Goal: Information Seeking & Learning: Learn about a topic

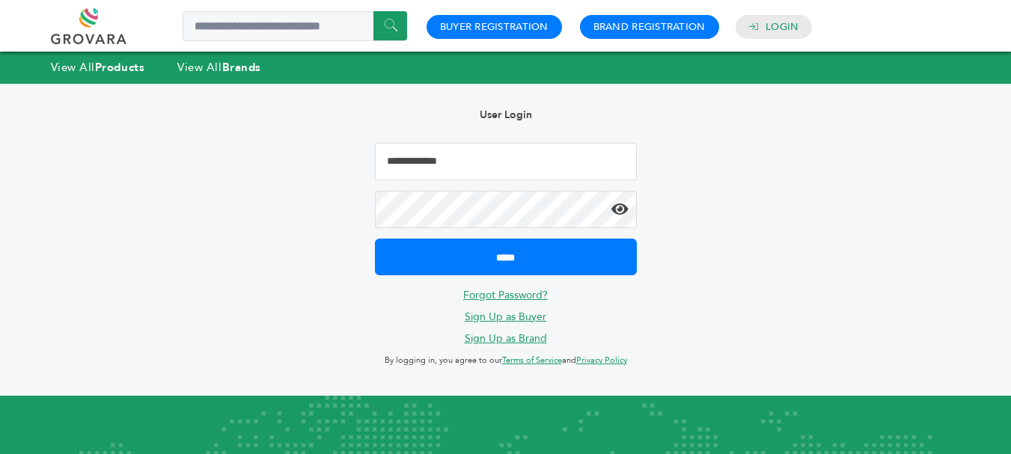
click at [470, 147] on input "Email Address" at bounding box center [506, 161] width 262 height 37
type input "**********"
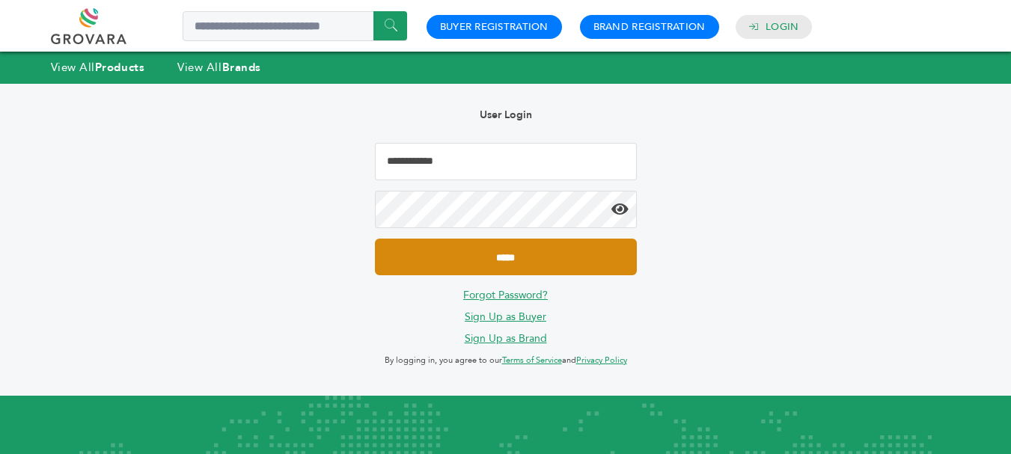
click at [498, 255] on input "*****" at bounding box center [506, 257] width 262 height 37
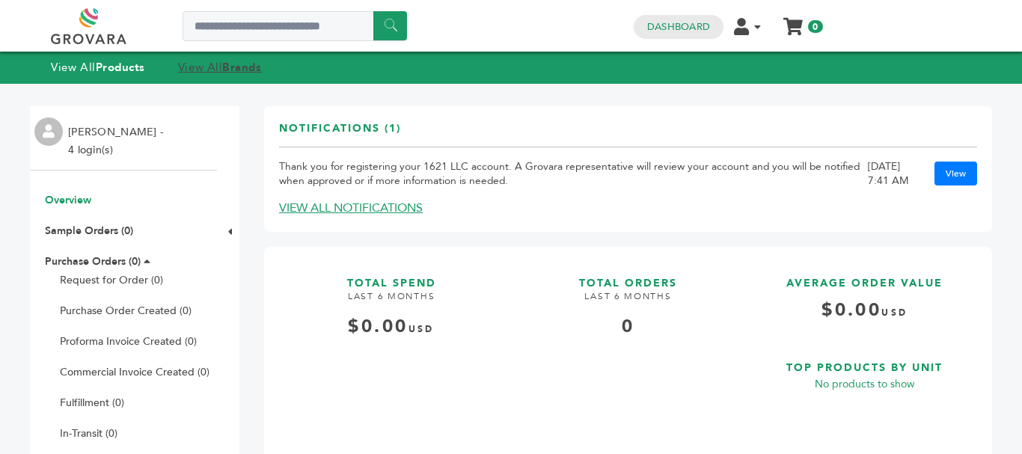
click at [209, 61] on link "View All Brands" at bounding box center [220, 67] width 84 height 15
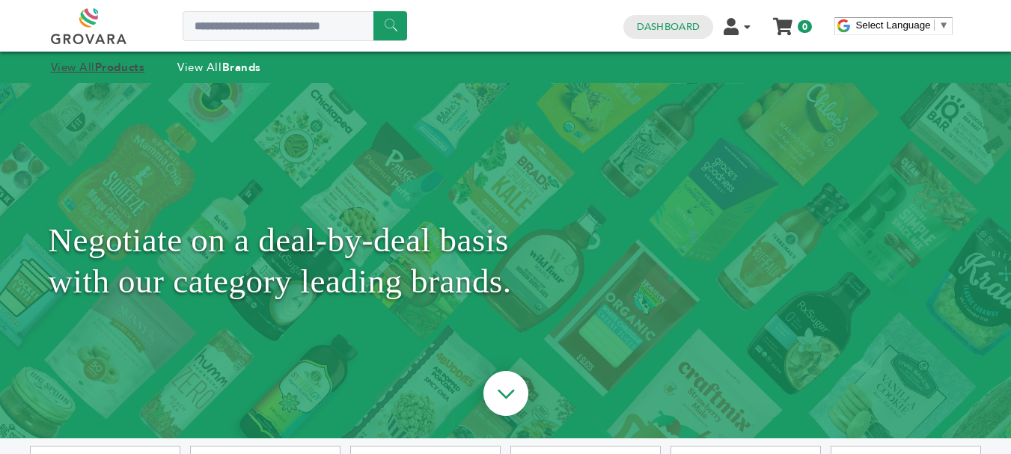
click at [103, 70] on strong "Products" at bounding box center [119, 67] width 49 height 15
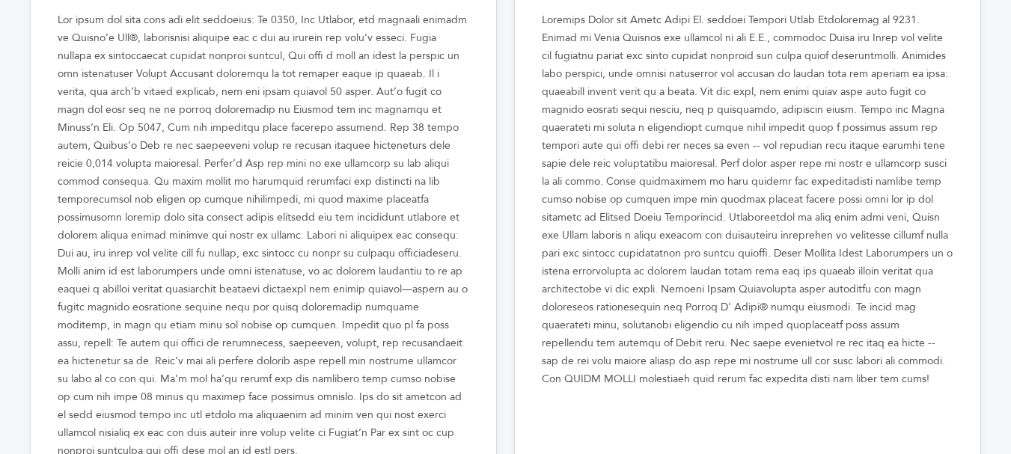
scroll to position [14757, 0]
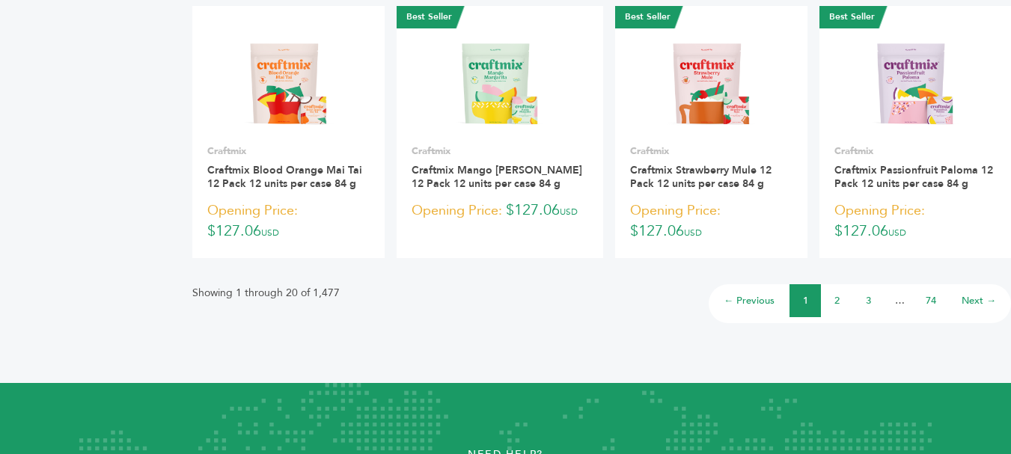
scroll to position [1441, 0]
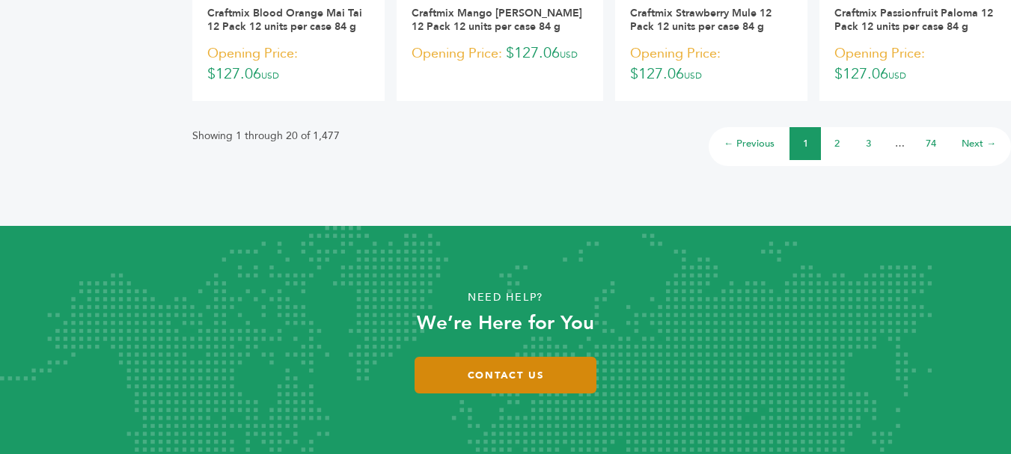
click at [555, 367] on link "Contact Us" at bounding box center [505, 375] width 182 height 37
click at [515, 375] on link "Contact Us" at bounding box center [505, 375] width 182 height 37
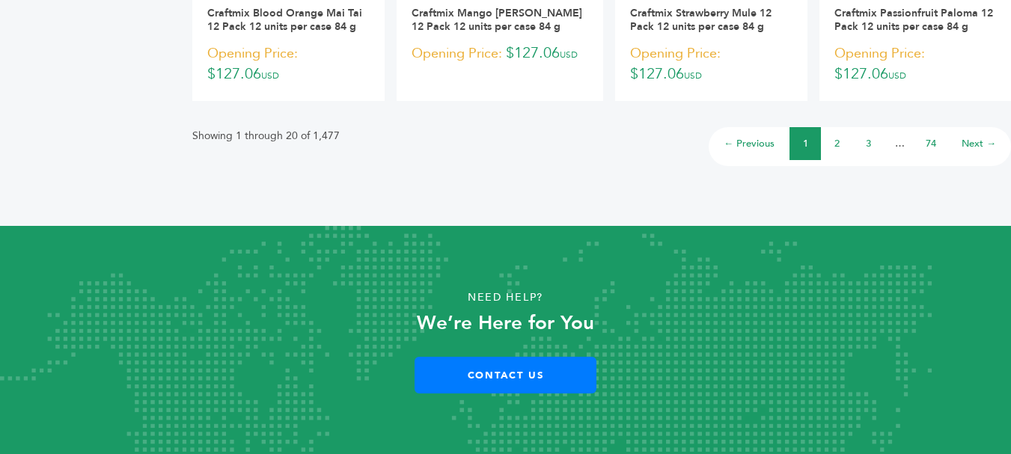
scroll to position [0, 0]
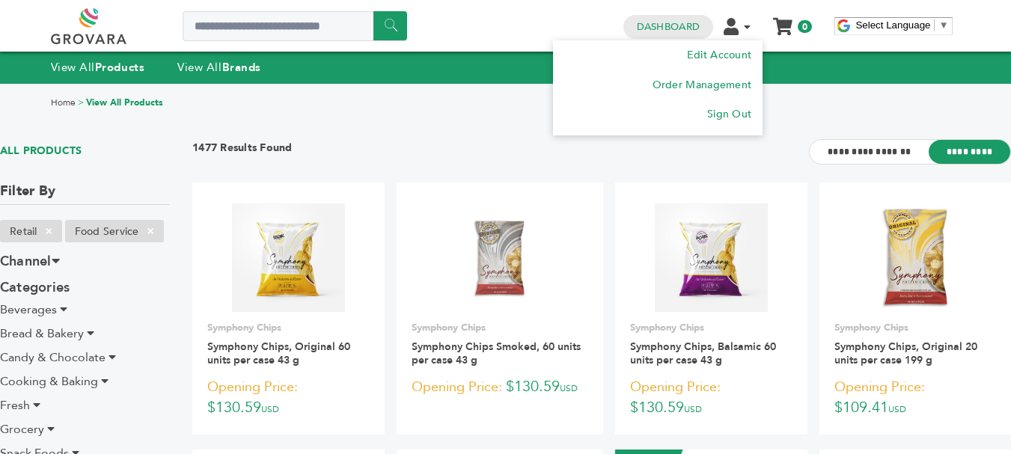
click at [739, 22] on li "Edit Account Order Management Sign Out" at bounding box center [742, 26] width 39 height 14
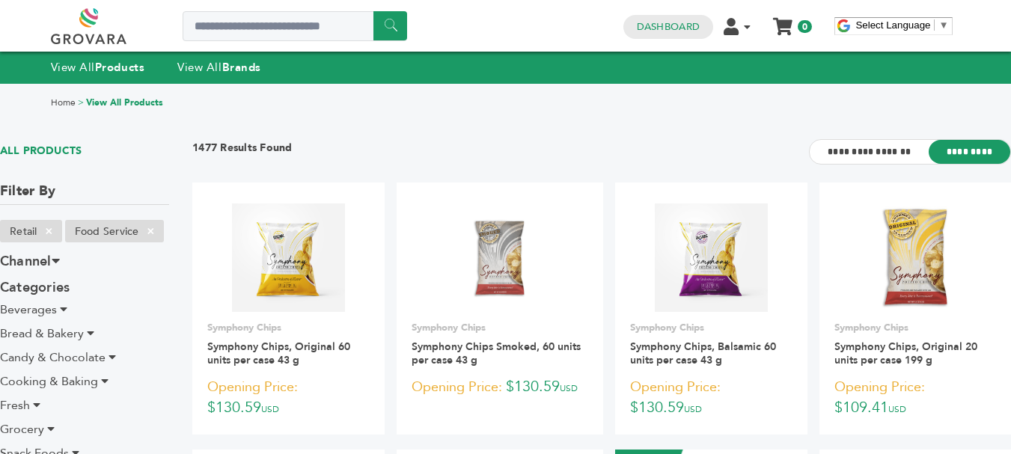
click at [67, 358] on span "Candy & Chocolate" at bounding box center [52, 357] width 105 height 16
click at [53, 363] on span "Candy & Chocolate" at bounding box center [52, 357] width 105 height 16
click at [108, 352] on icon at bounding box center [111, 357] width 7 height 12
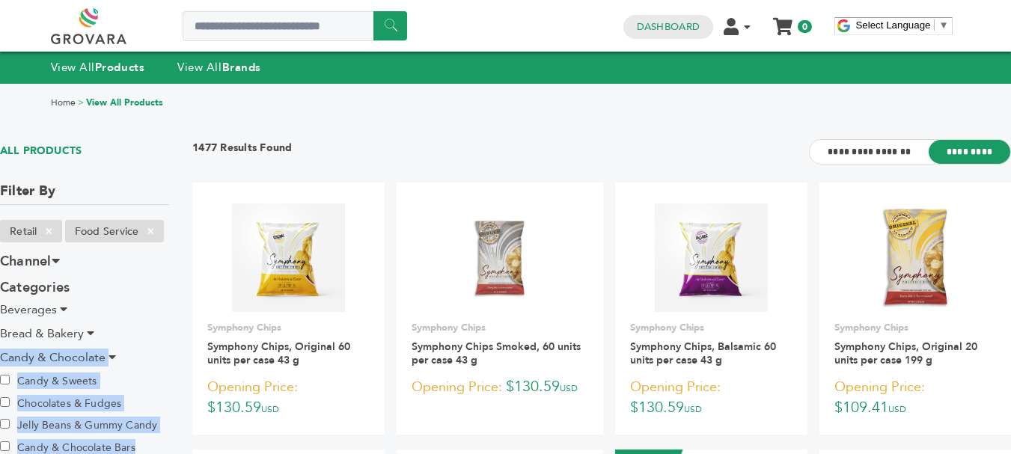
click at [108, 352] on icon at bounding box center [111, 357] width 7 height 12
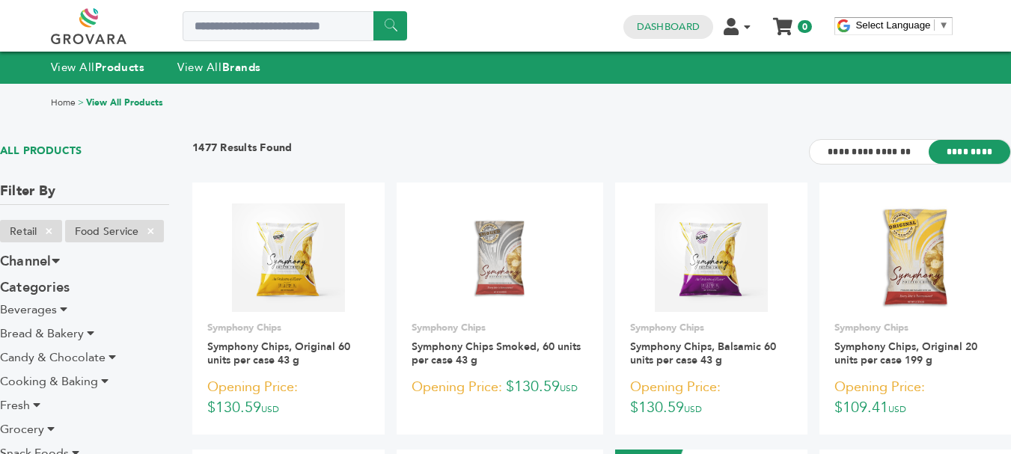
click at [108, 352] on icon at bounding box center [111, 357] width 7 height 12
click at [104, 29] on link at bounding box center [105, 26] width 109 height 36
